Goal: Information Seeking & Learning: Learn about a topic

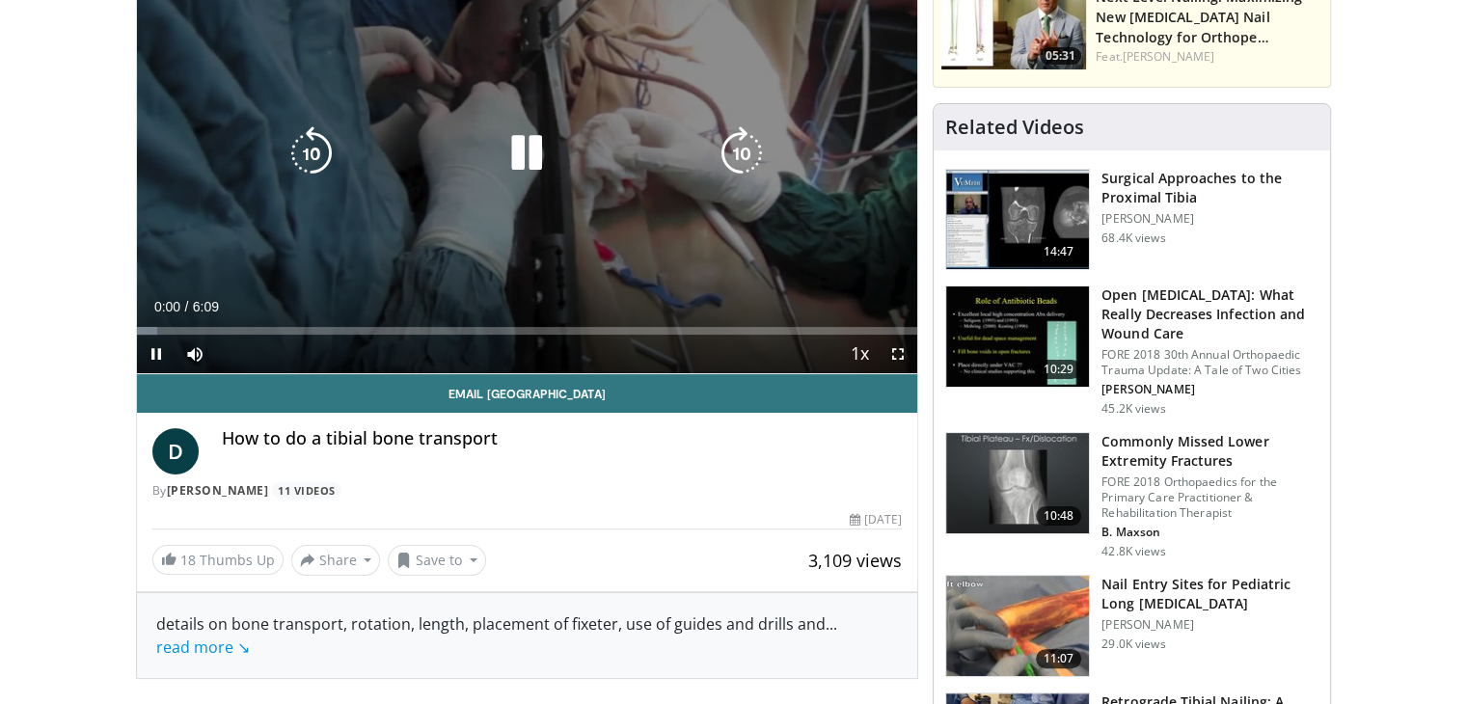
scroll to position [289, 0]
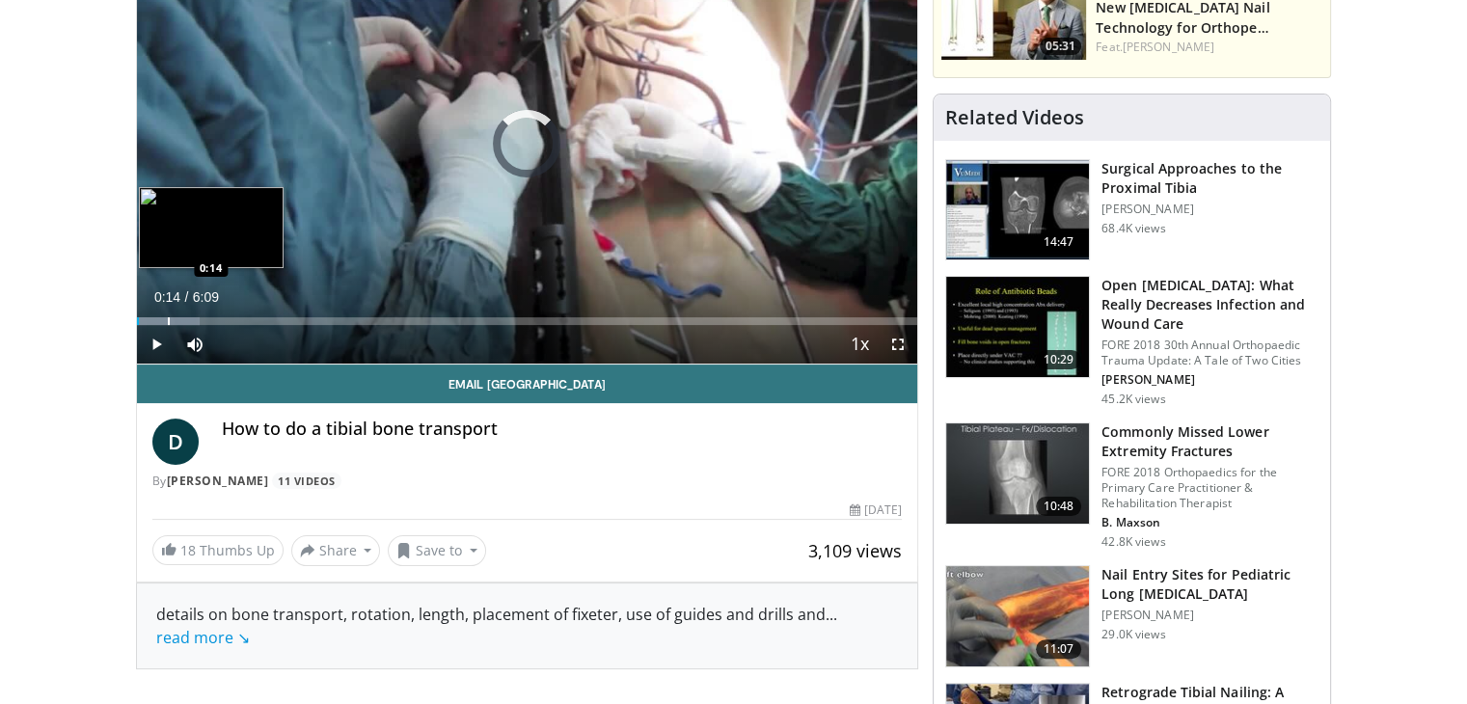
click at [168, 320] on div "Progress Bar" at bounding box center [169, 321] width 2 height 8
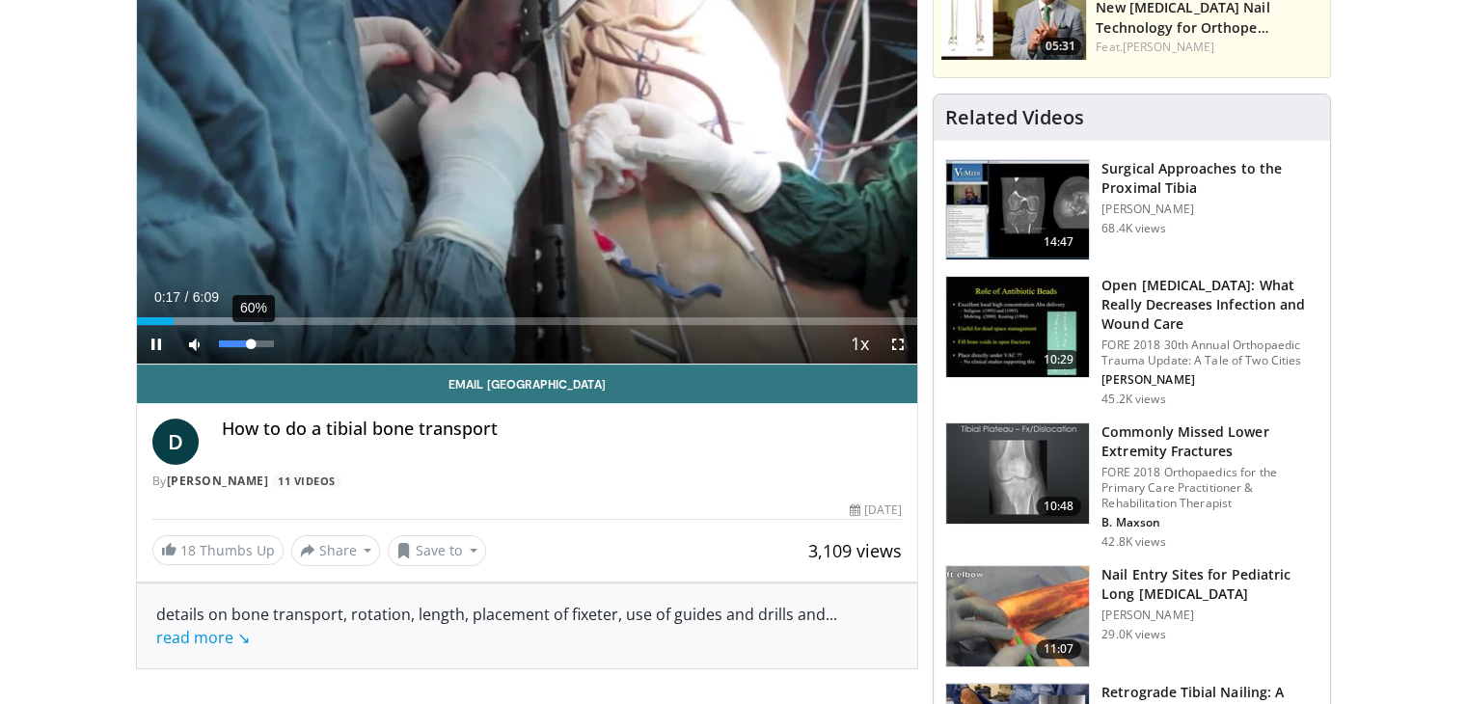
click at [251, 343] on div "60%" at bounding box center [246, 343] width 55 height 7
click at [235, 344] on div "32%" at bounding box center [246, 343] width 55 height 7
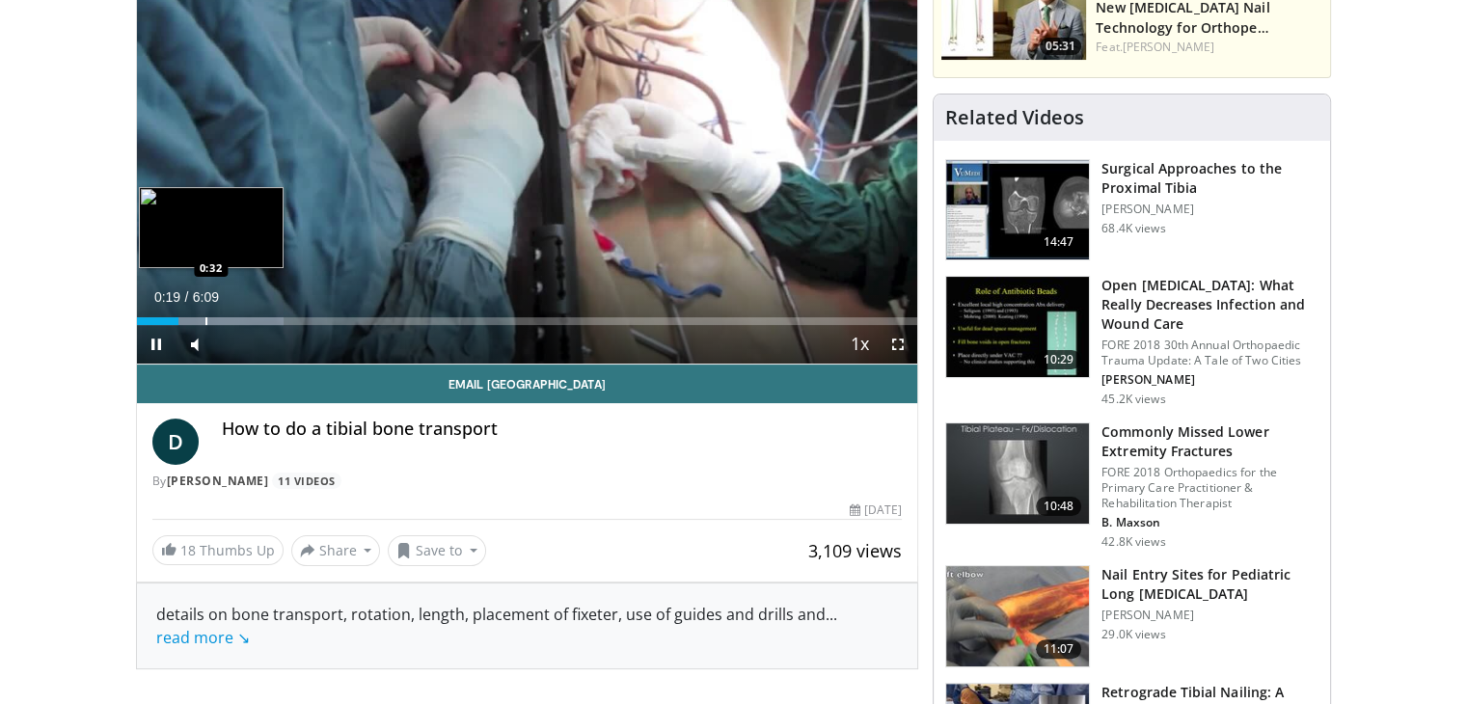
click at [205, 317] on div "Progress Bar" at bounding box center [206, 321] width 2 height 8
click at [233, 317] on div "Progress Bar" at bounding box center [234, 321] width 2 height 8
click at [251, 317] on div "Progress Bar" at bounding box center [252, 321] width 2 height 8
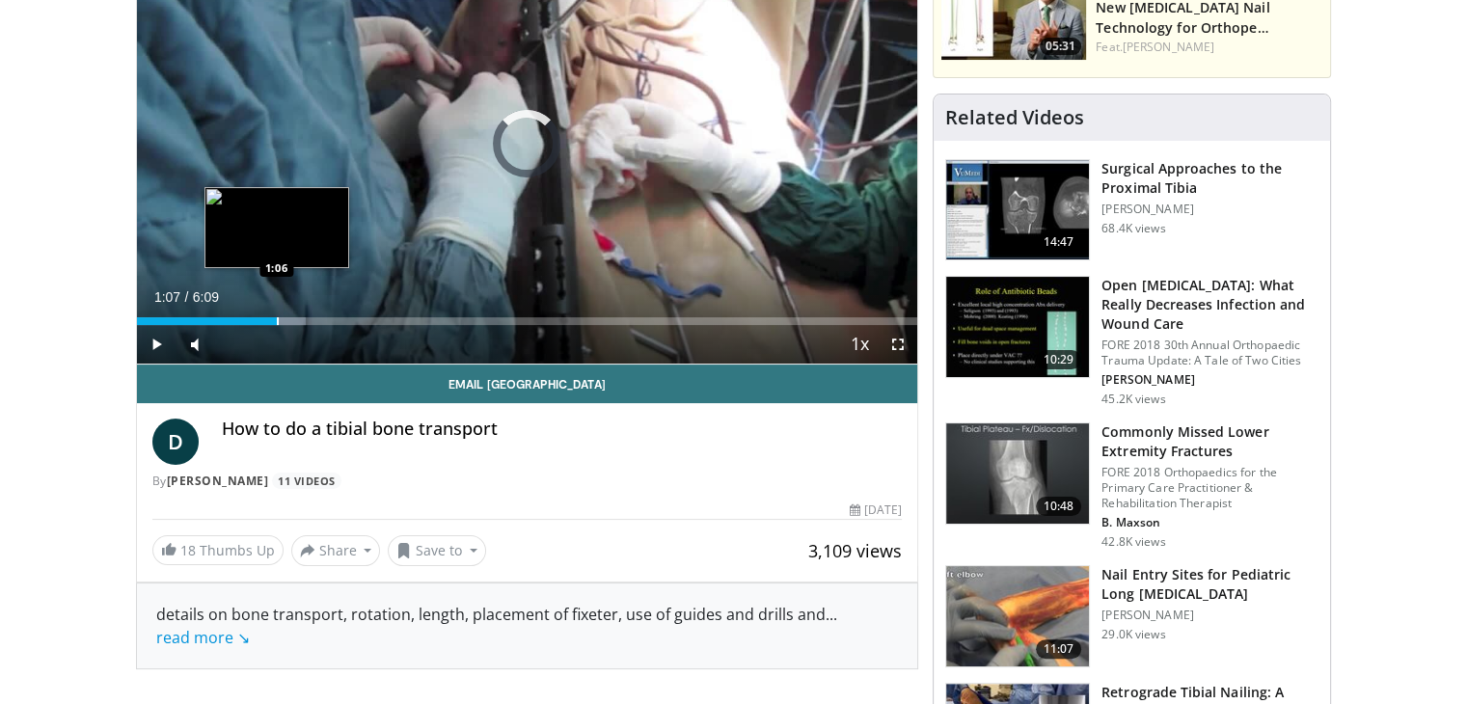
click at [278, 319] on div "Progress Bar" at bounding box center [278, 321] width 2 height 8
click at [294, 323] on div "Progress Bar" at bounding box center [295, 321] width 2 height 8
click at [306, 323] on div "Progress Bar" at bounding box center [307, 321] width 2 height 8
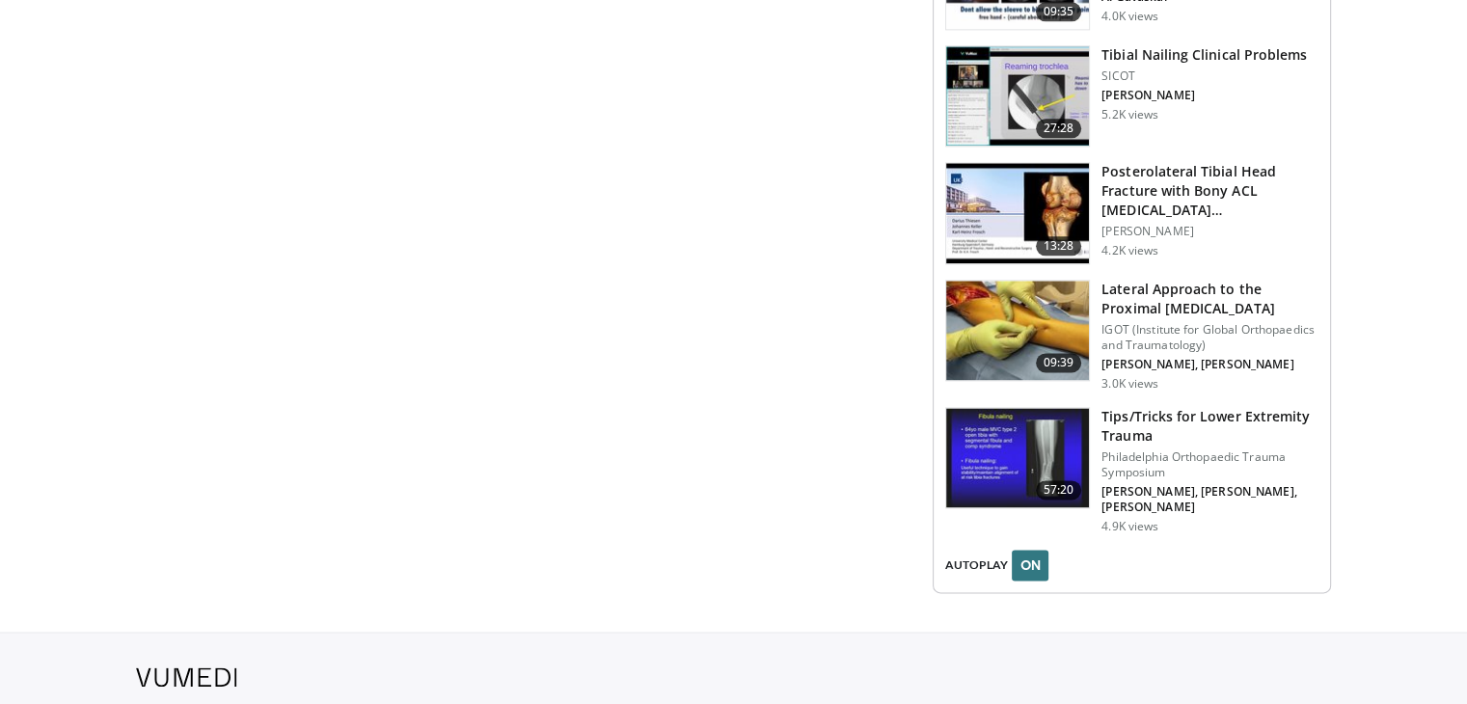
scroll to position [2411, 0]
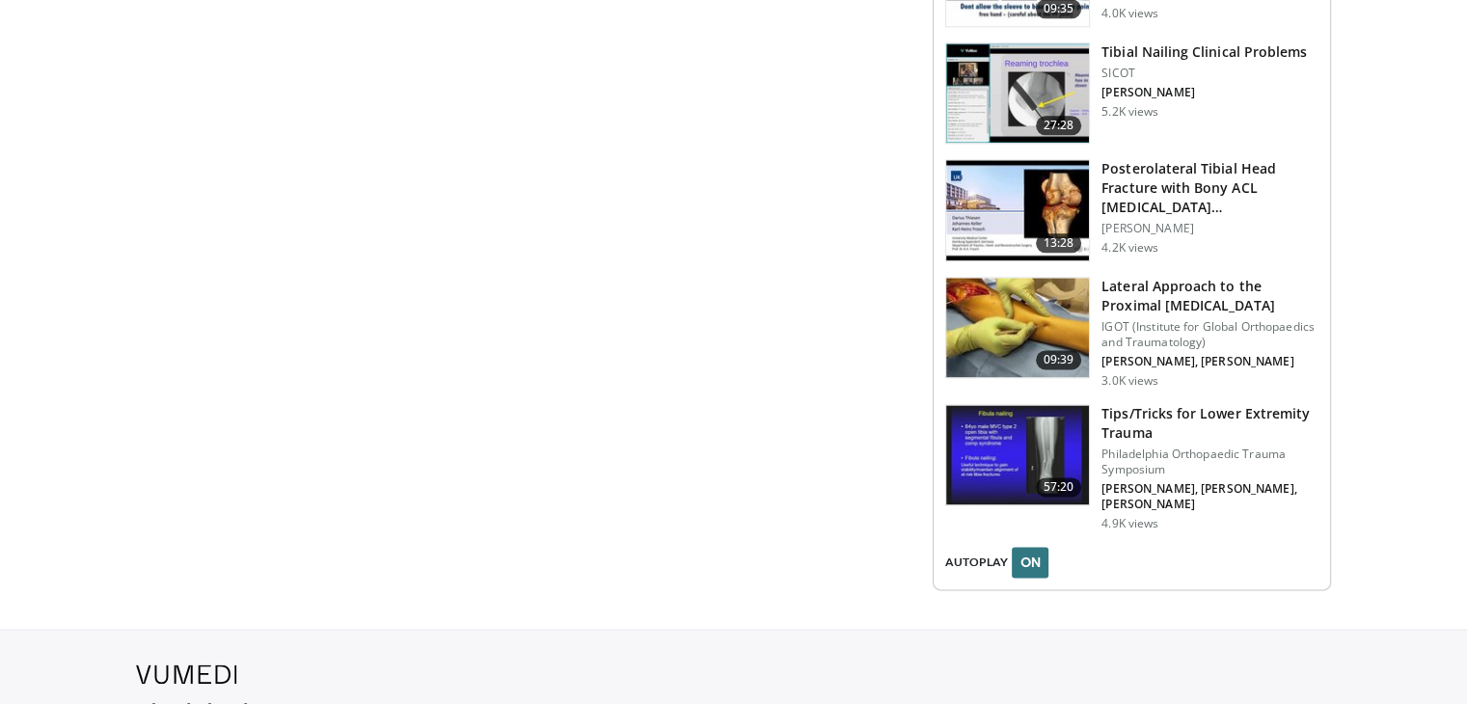
click at [1024, 278] on img at bounding box center [1017, 328] width 143 height 100
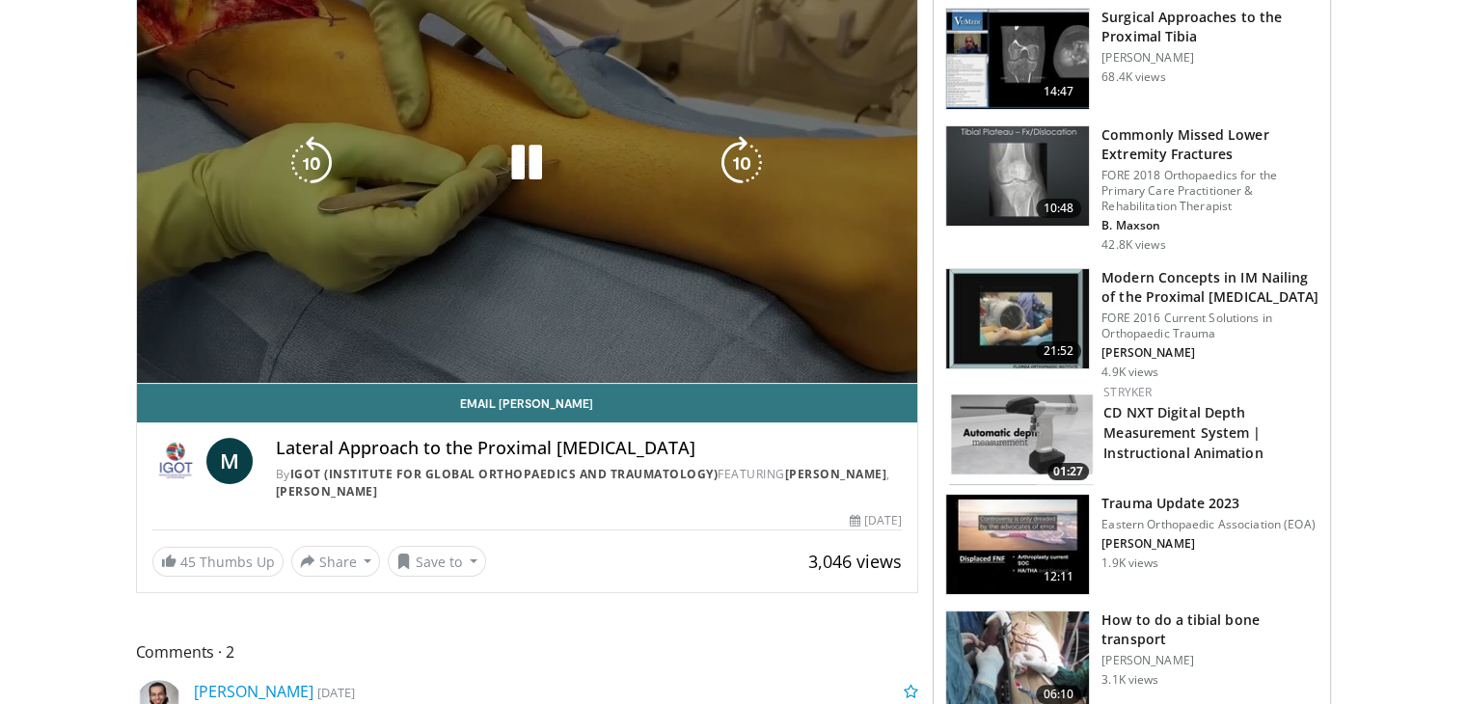
scroll to position [193, 0]
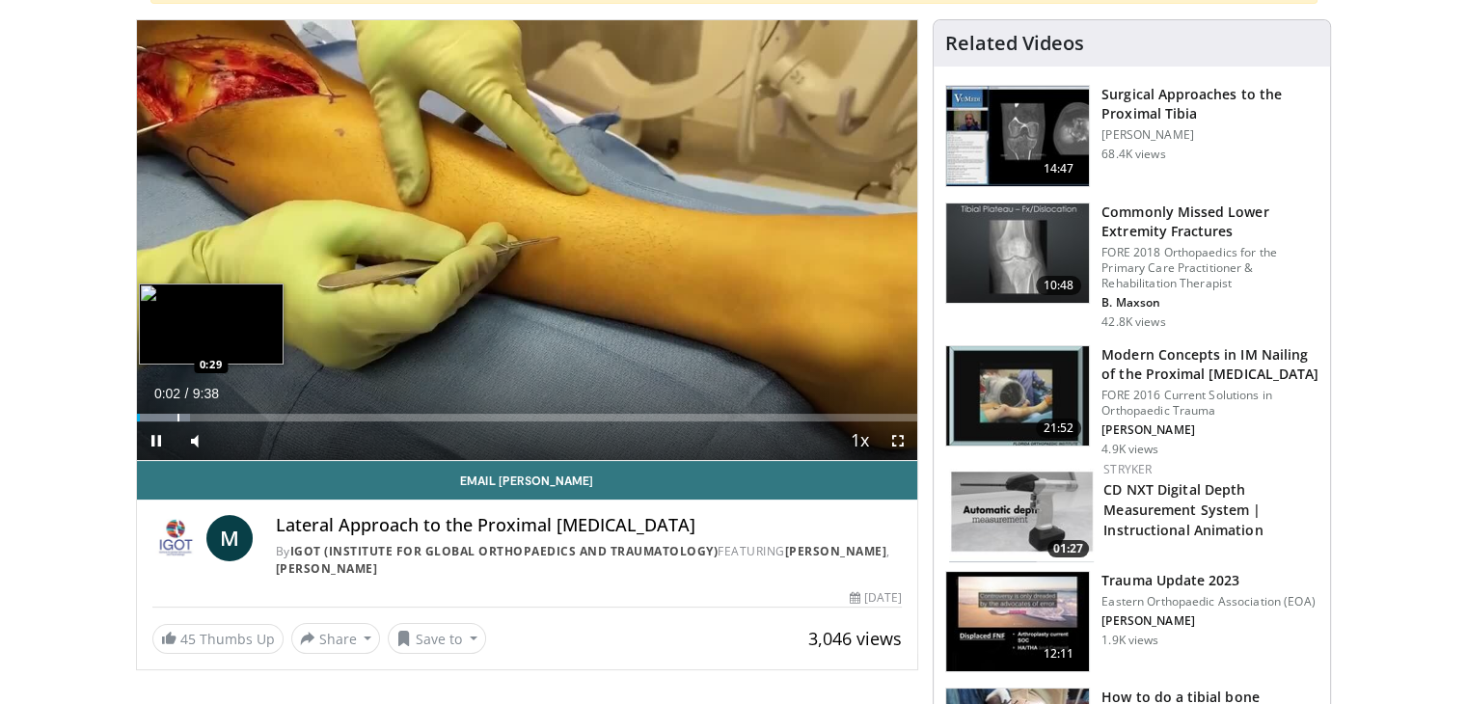
click at [178, 416] on div "Progress Bar" at bounding box center [178, 418] width 2 height 8
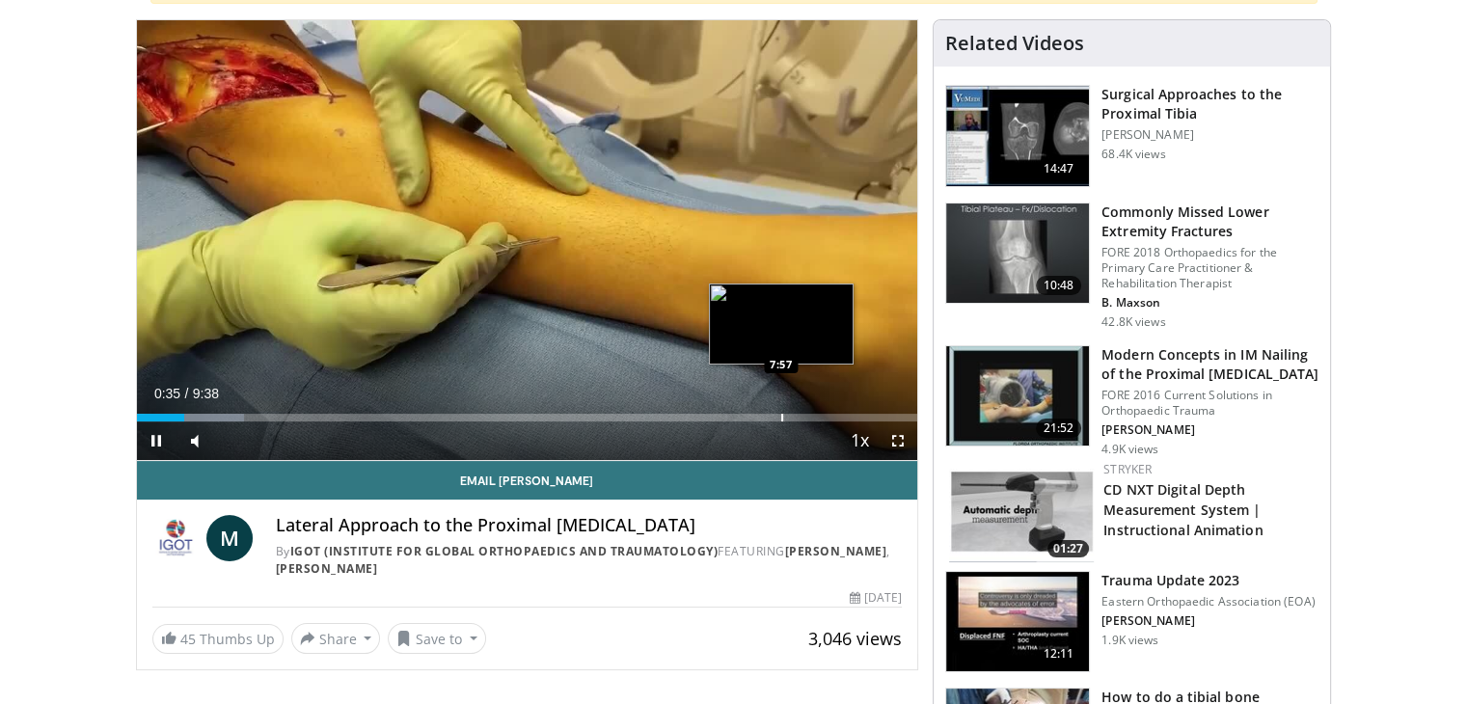
click at [781, 415] on div "Progress Bar" at bounding box center [782, 418] width 2 height 8
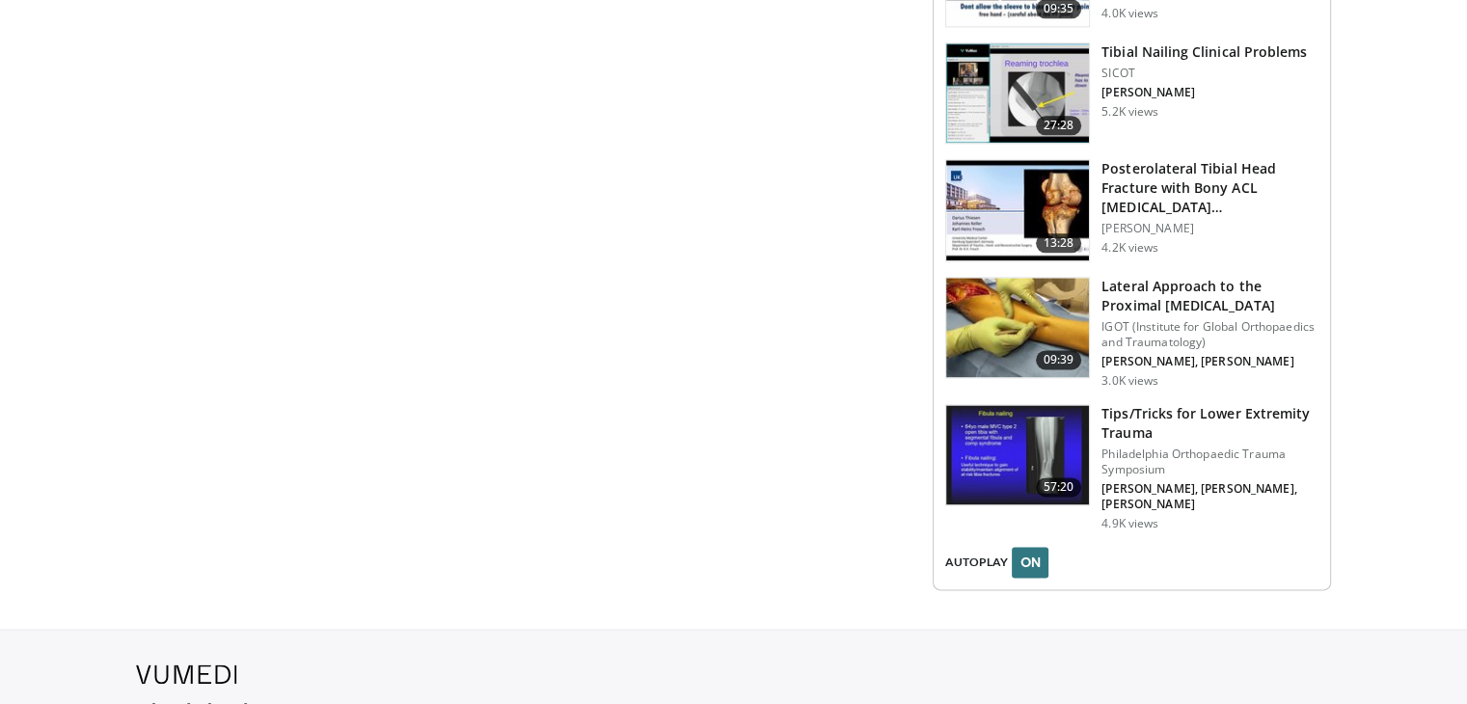
click at [1022, 405] on img at bounding box center [1017, 455] width 143 height 100
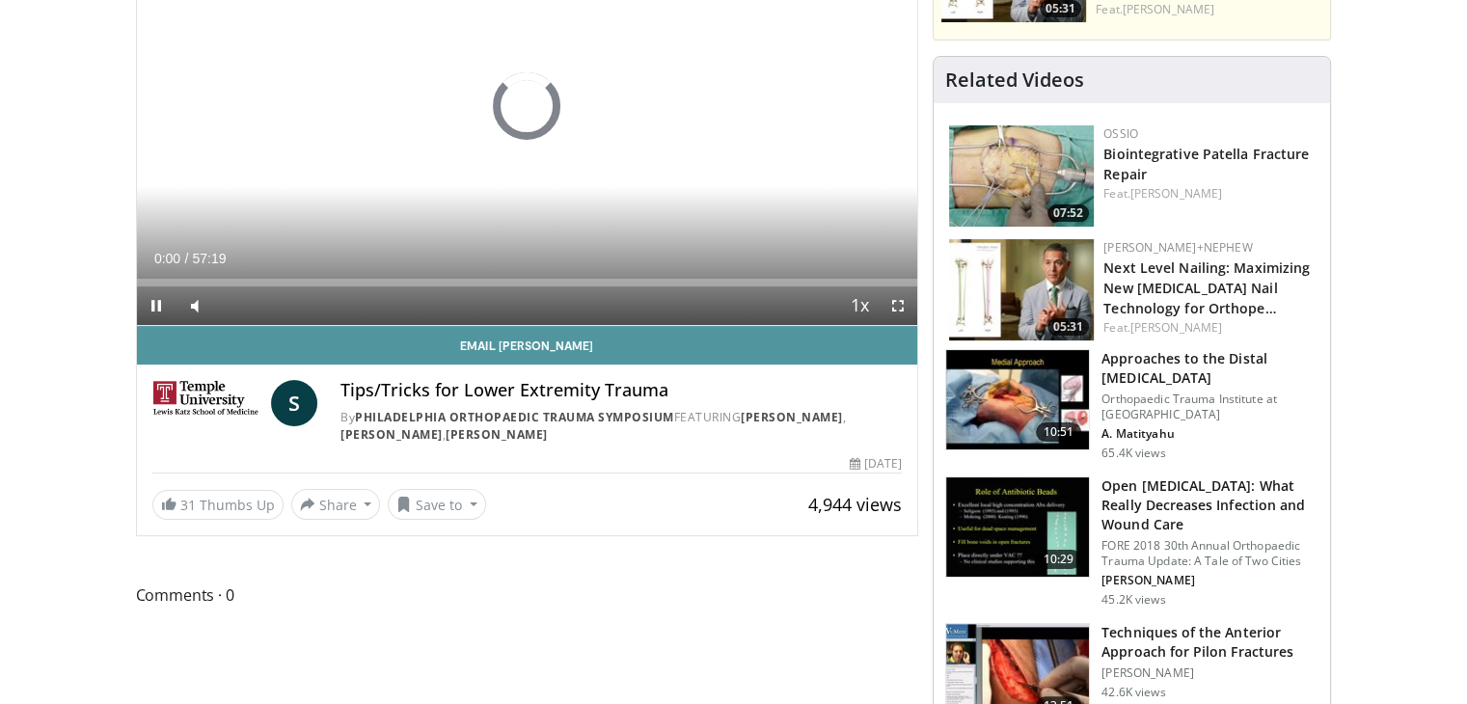
scroll to position [386, 0]
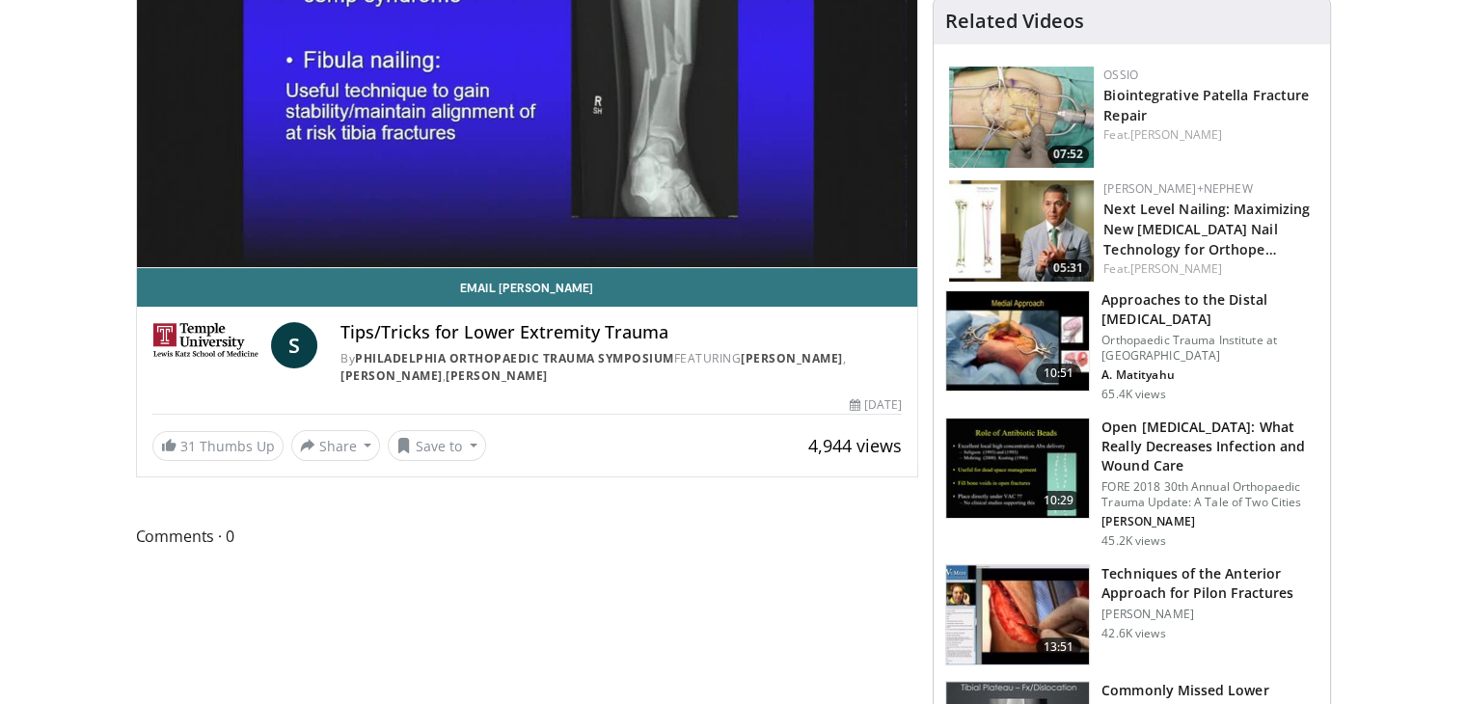
click at [1034, 605] on img at bounding box center [1017, 615] width 143 height 100
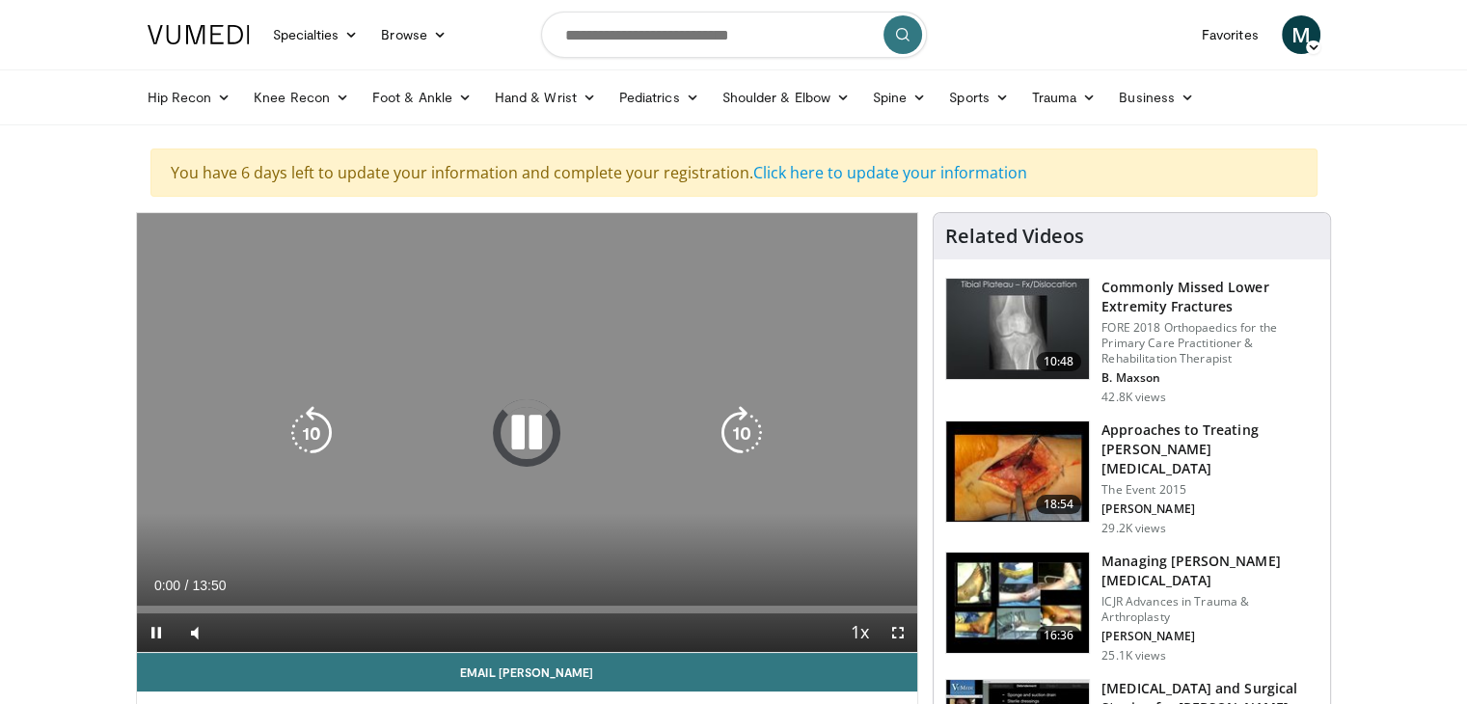
click at [534, 419] on icon "Video Player" at bounding box center [527, 433] width 54 height 54
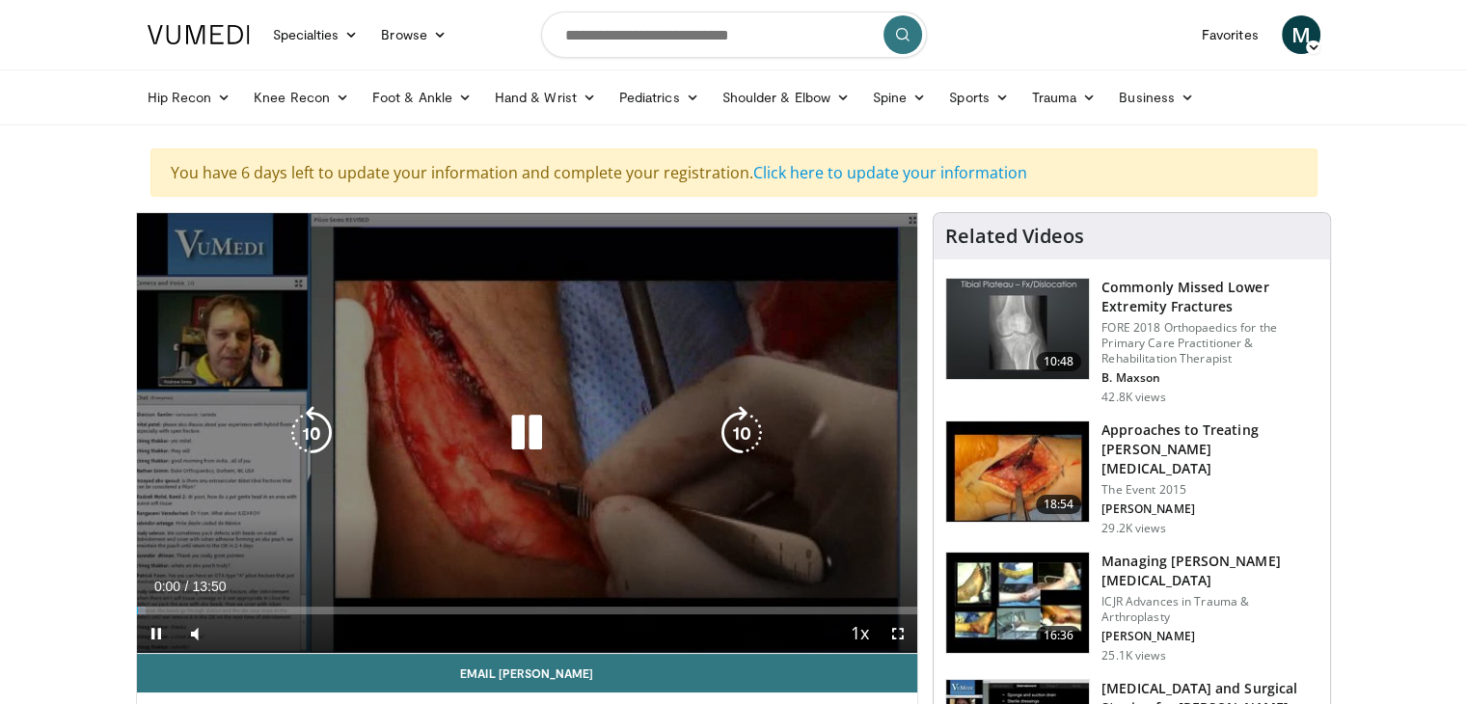
click at [520, 439] on icon "Video Player" at bounding box center [527, 433] width 54 height 54
